Goal: Transaction & Acquisition: Purchase product/service

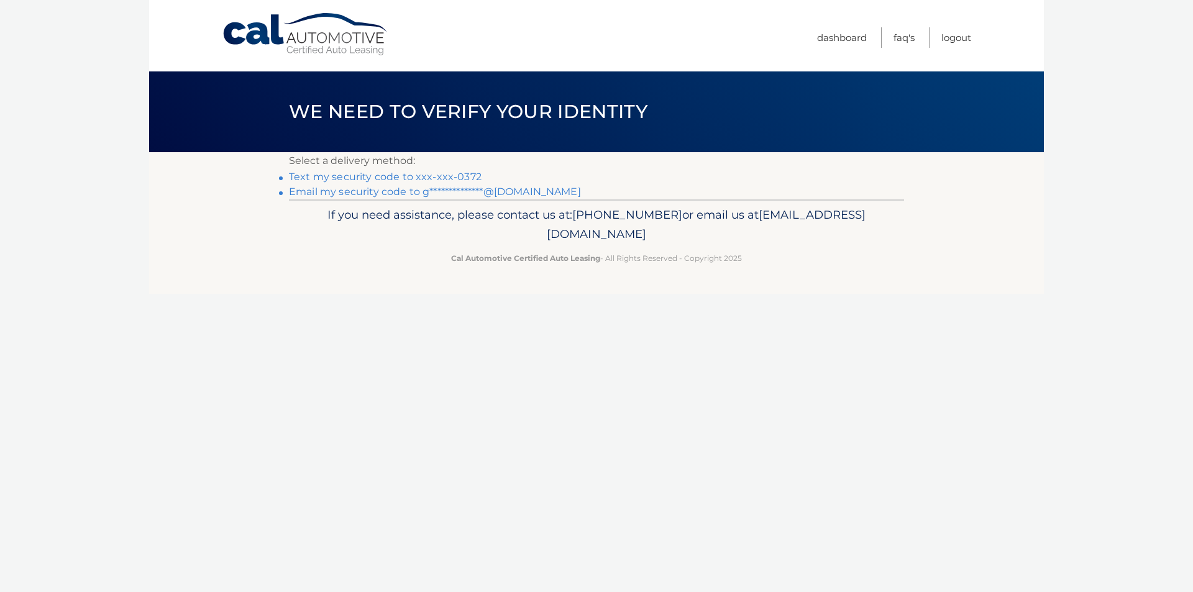
click at [443, 198] on li "**********" at bounding box center [596, 192] width 615 height 15
click at [423, 191] on link "**********" at bounding box center [435, 192] width 292 height 12
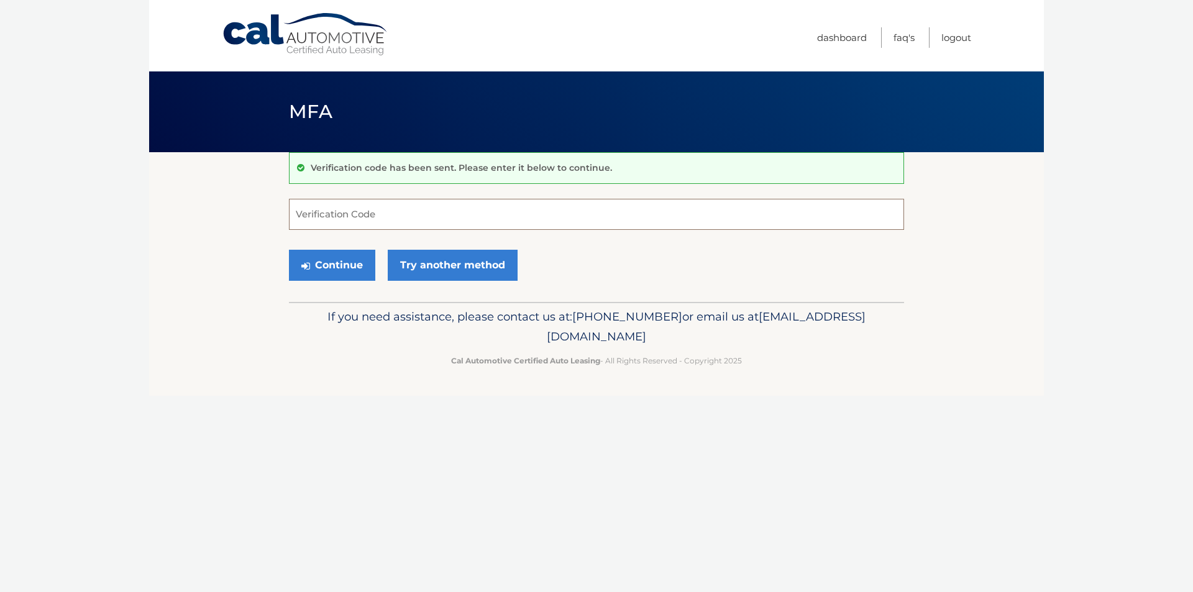
click at [377, 221] on input "Verification Code" at bounding box center [596, 214] width 615 height 31
paste input "647573"
type input "647573"
click at [289, 250] on button "Continue" at bounding box center [332, 265] width 86 height 31
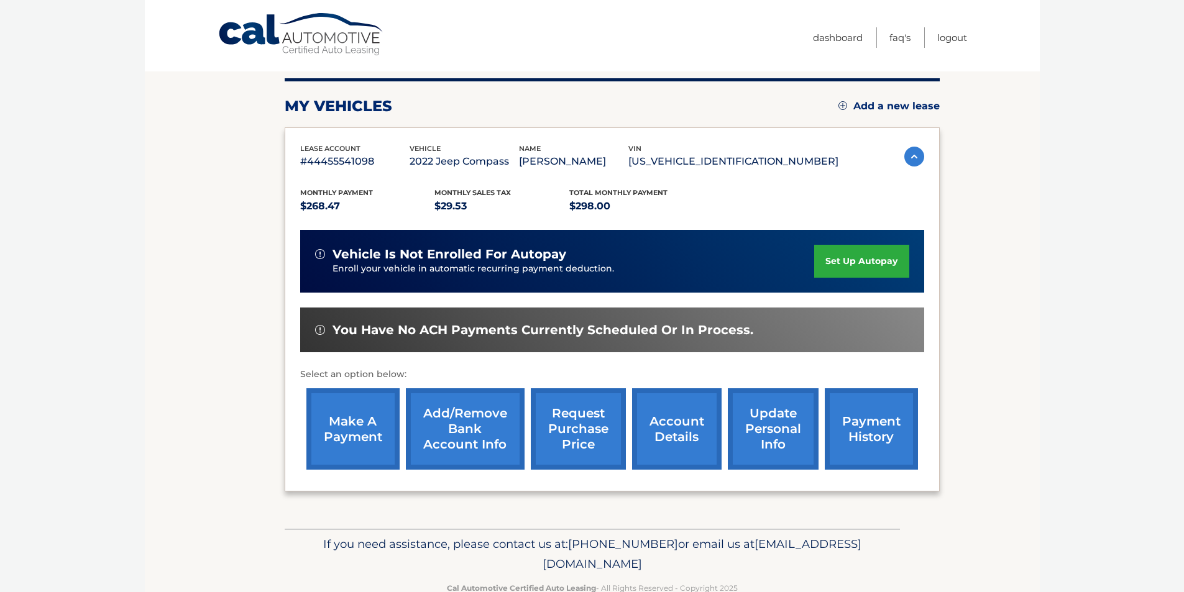
scroll to position [161, 0]
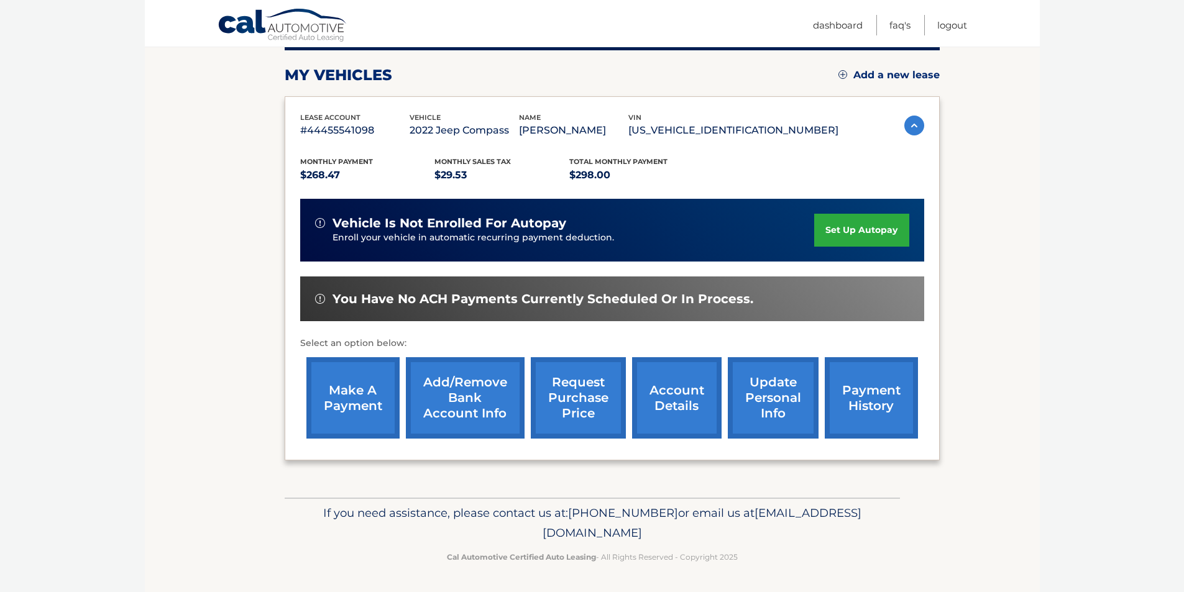
click at [342, 421] on link "make a payment" at bounding box center [352, 397] width 93 height 81
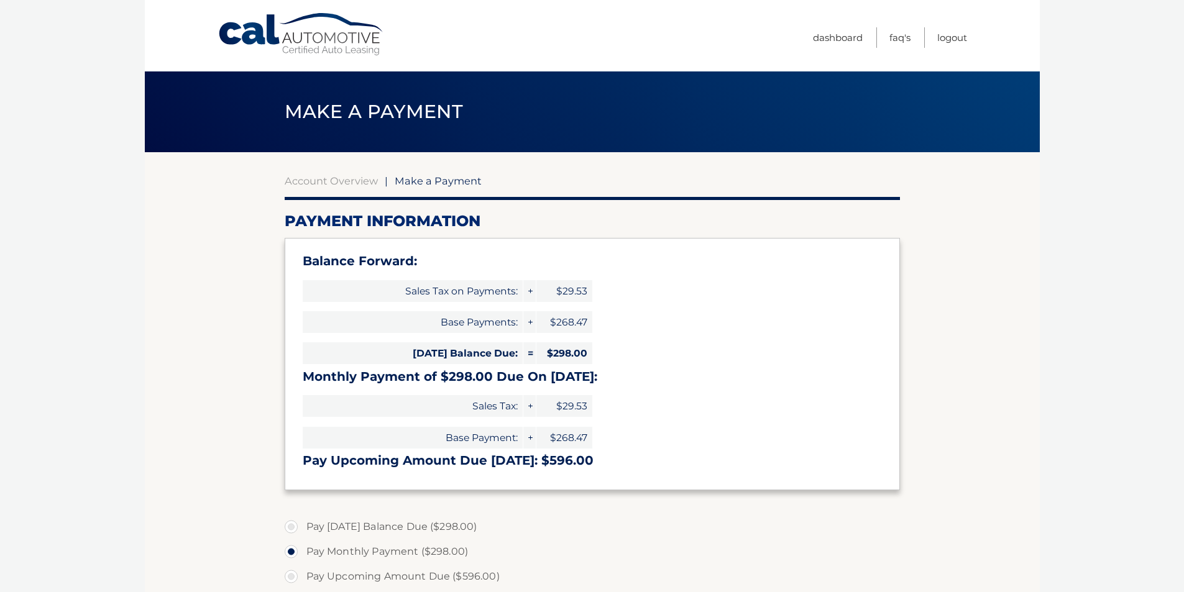
select select "NWZlMmE3OTctMGMwZi00ZmI1LWJiOGMtOTVhYmUzNjcxYWNh"
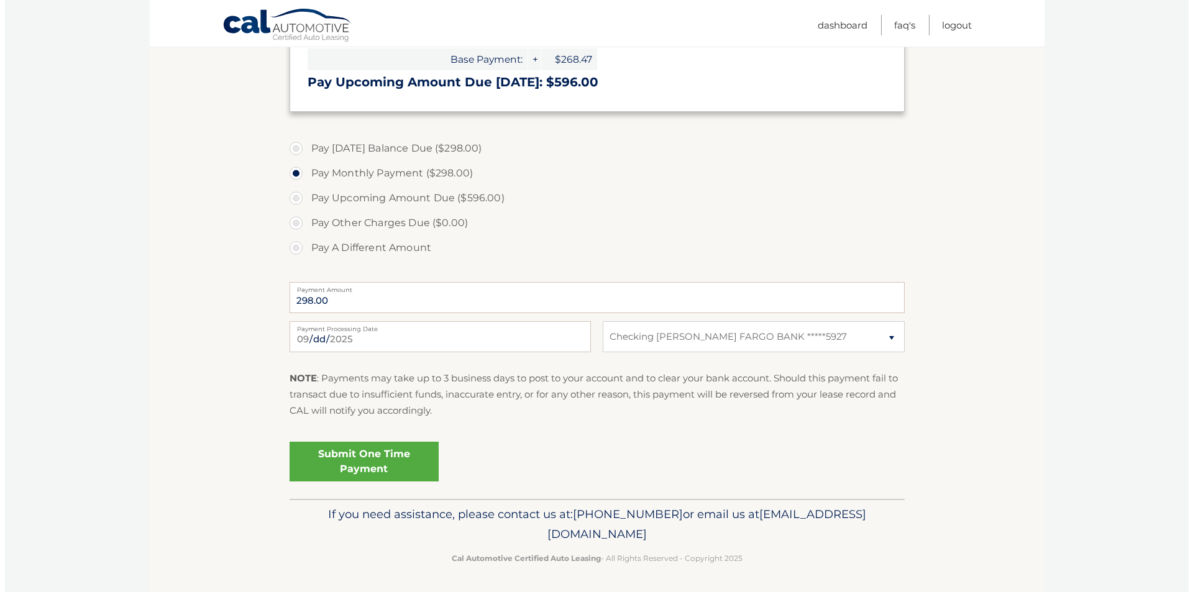
scroll to position [380, 0]
click at [371, 442] on link "Submit One Time Payment" at bounding box center [359, 461] width 149 height 40
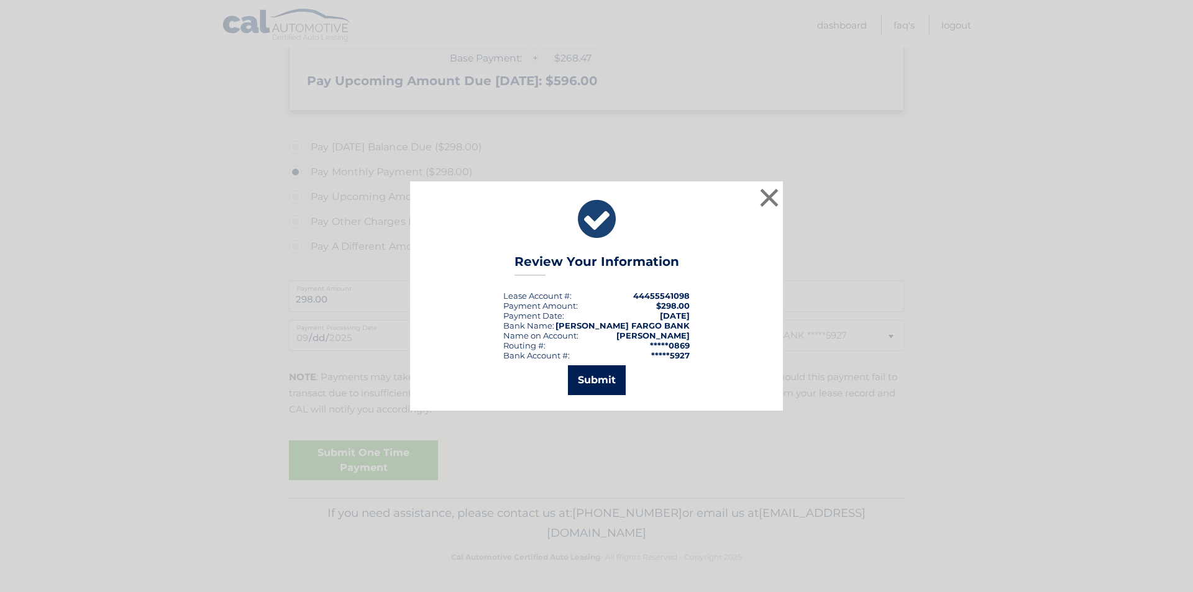
click at [597, 387] on button "Submit" at bounding box center [597, 380] width 58 height 30
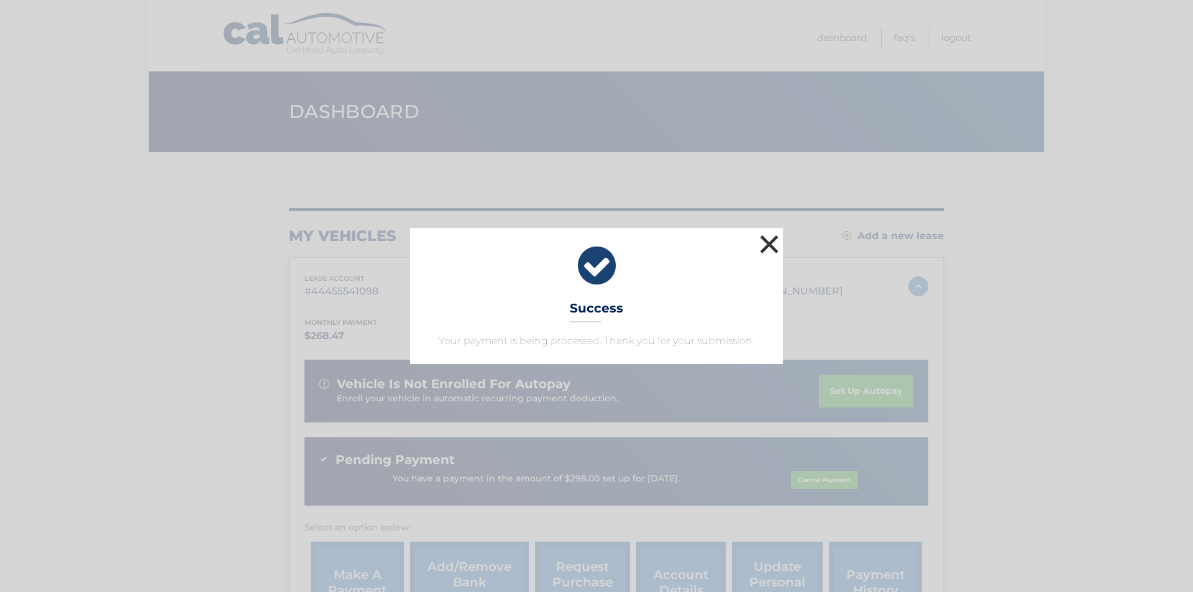
click at [770, 243] on button "×" at bounding box center [769, 244] width 25 height 25
